Goal: Task Accomplishment & Management: Manage account settings

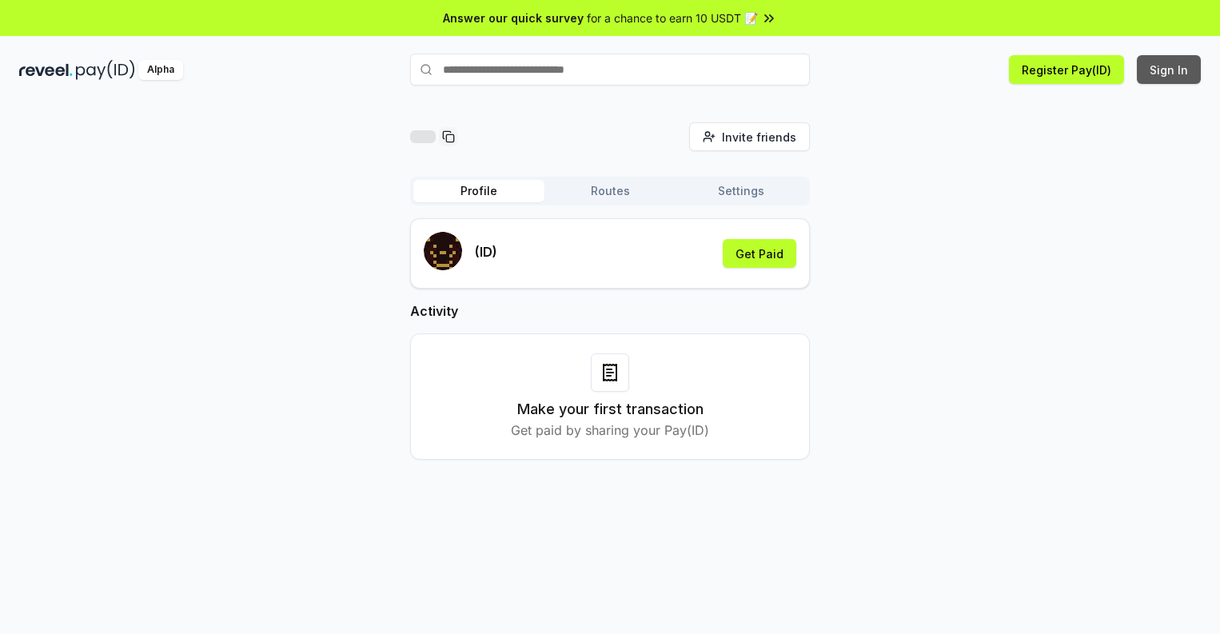
click at [1169, 70] on button "Sign In" at bounding box center [1169, 69] width 64 height 29
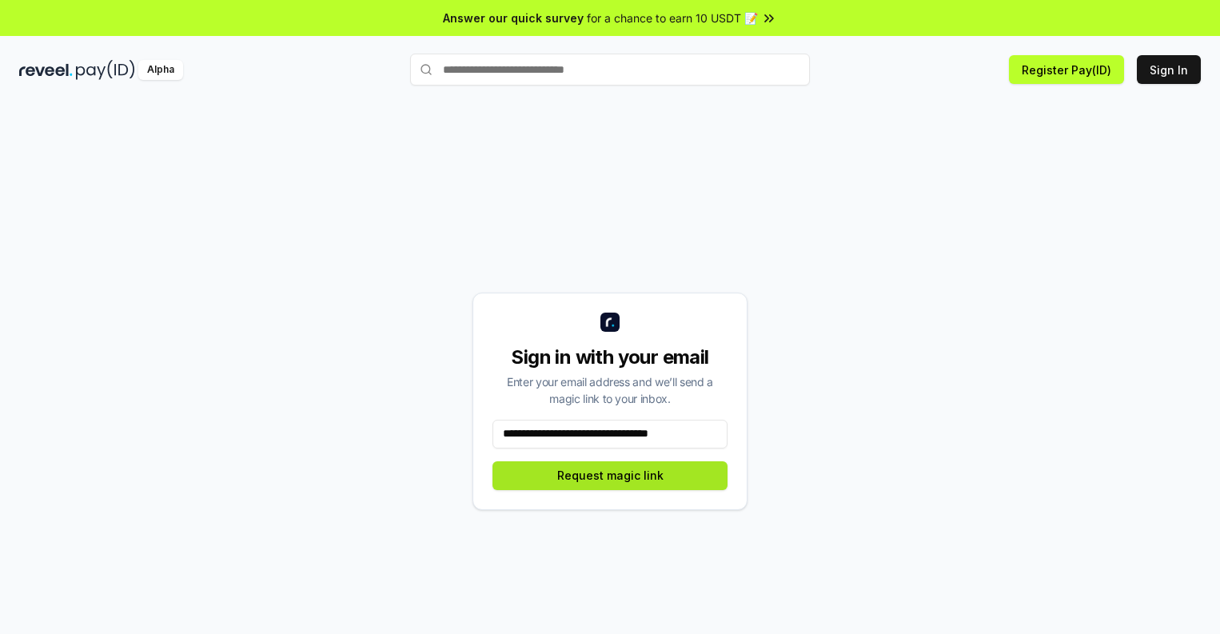
type input "**********"
click at [610, 475] on button "Request magic link" at bounding box center [609, 475] width 235 height 29
